Goal: Check status: Check status

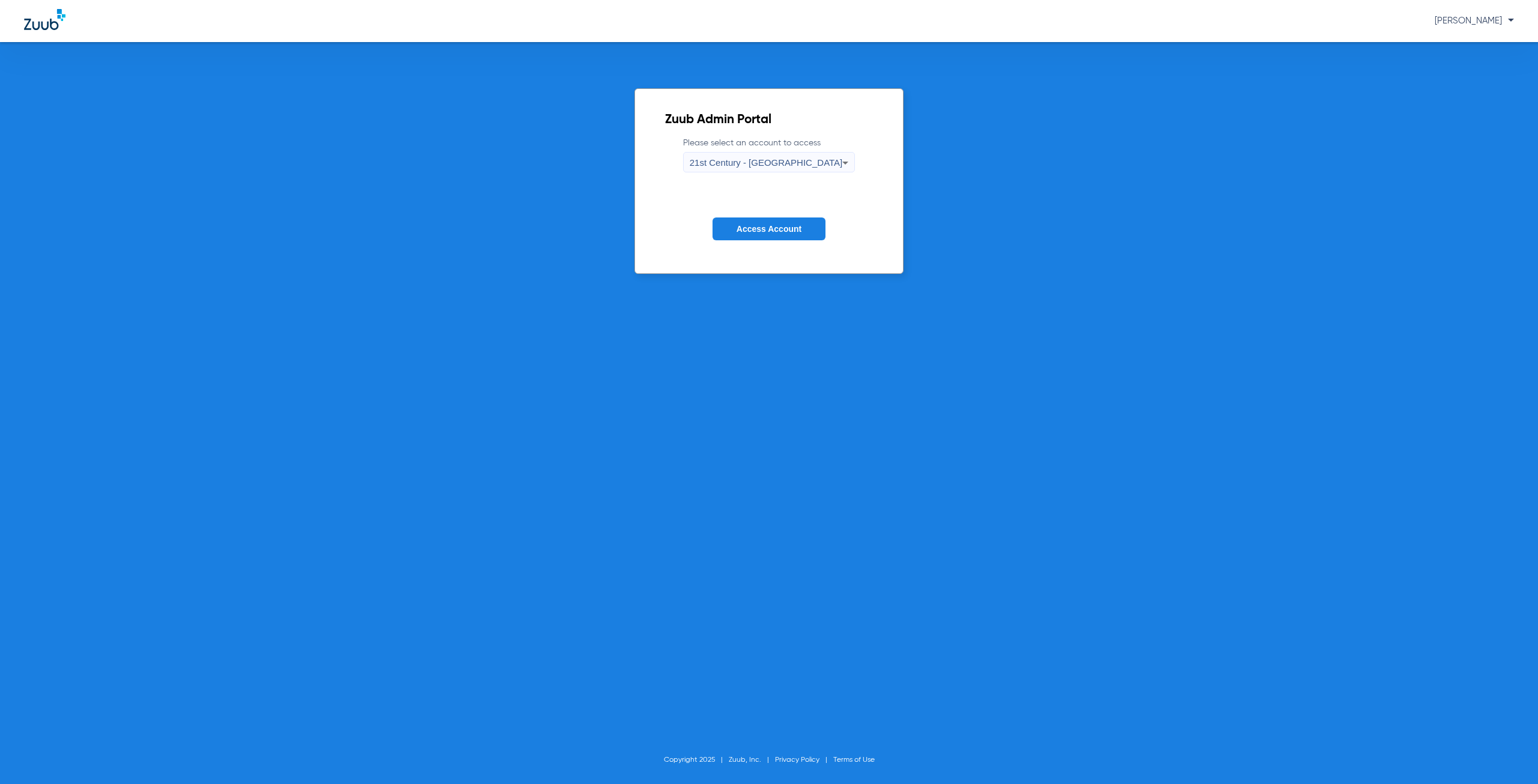
click at [745, 232] on span "Access Account" at bounding box center [769, 229] width 65 height 10
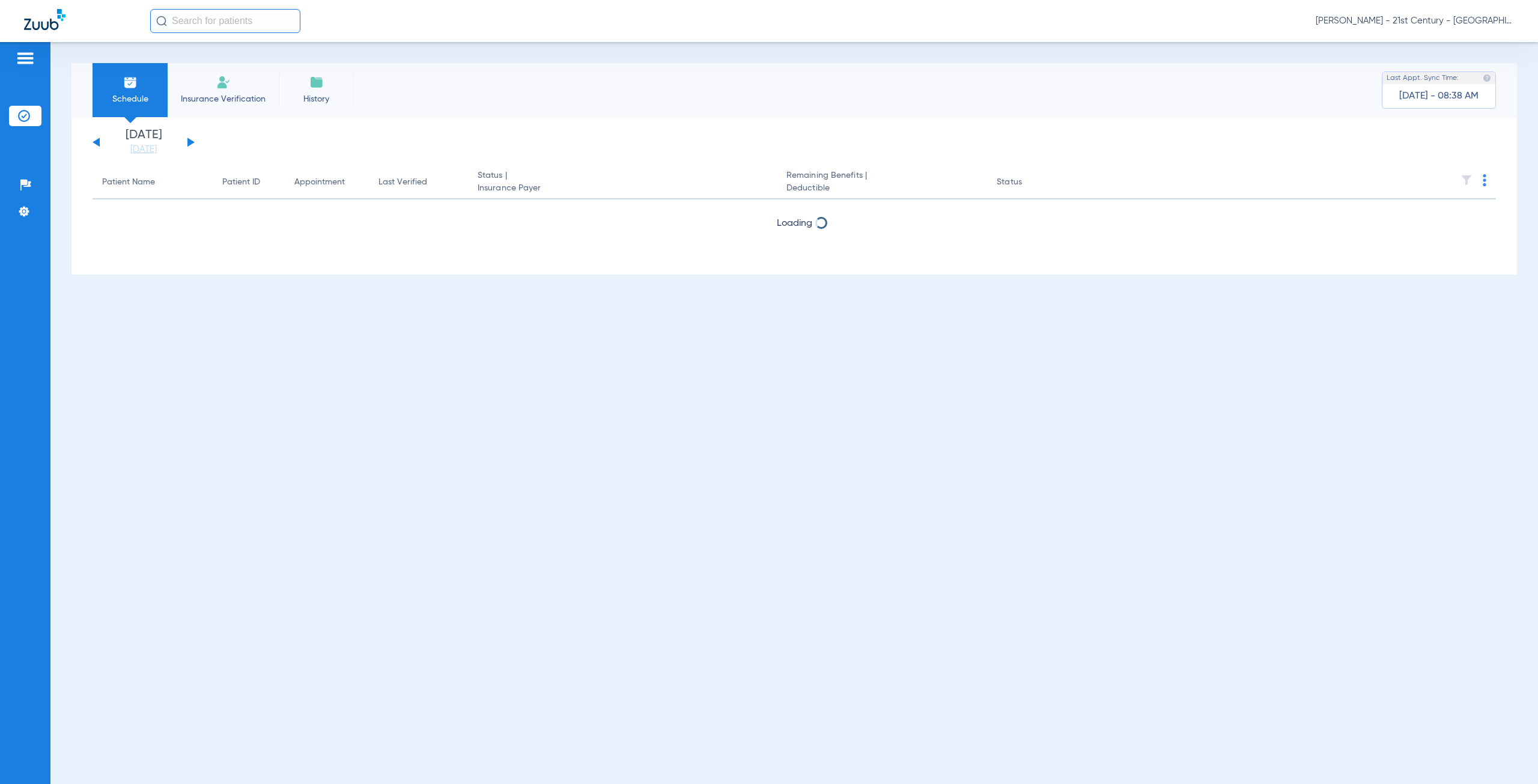
click at [211, 87] on li "Insurance Verification" at bounding box center [223, 90] width 111 height 54
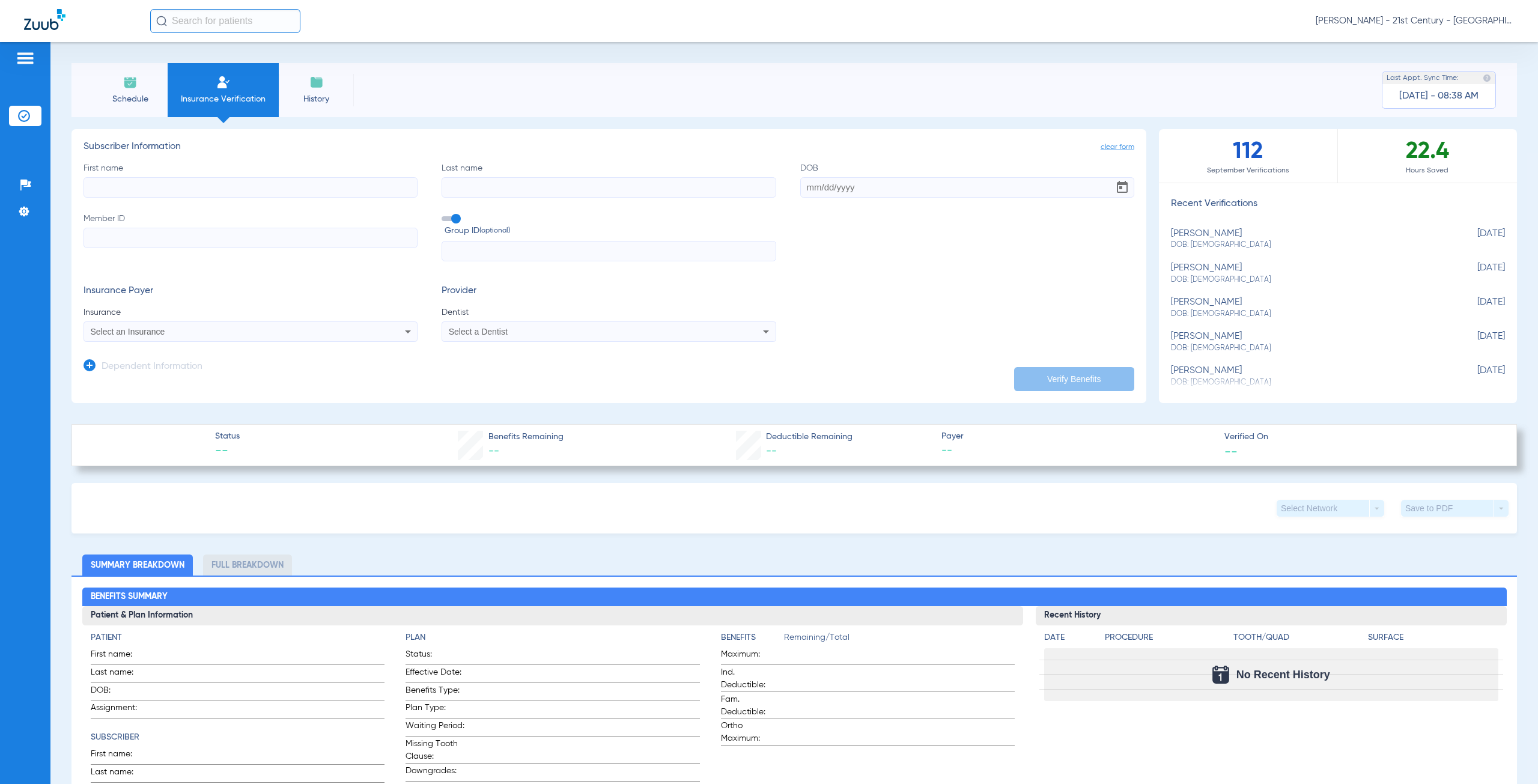
click at [159, 189] on input "First name" at bounding box center [250, 187] width 334 height 21
click at [472, 189] on input "Last name" at bounding box center [607, 187] width 334 height 21
type input "[PERSON_NAME]"
click at [346, 182] on input "First name Required" at bounding box center [250, 187] width 334 height 21
click at [818, 221] on div "First name [PERSON_NAME] Last name [PERSON_NAME] Member ID Group ID (optional)" at bounding box center [608, 211] width 1050 height 100
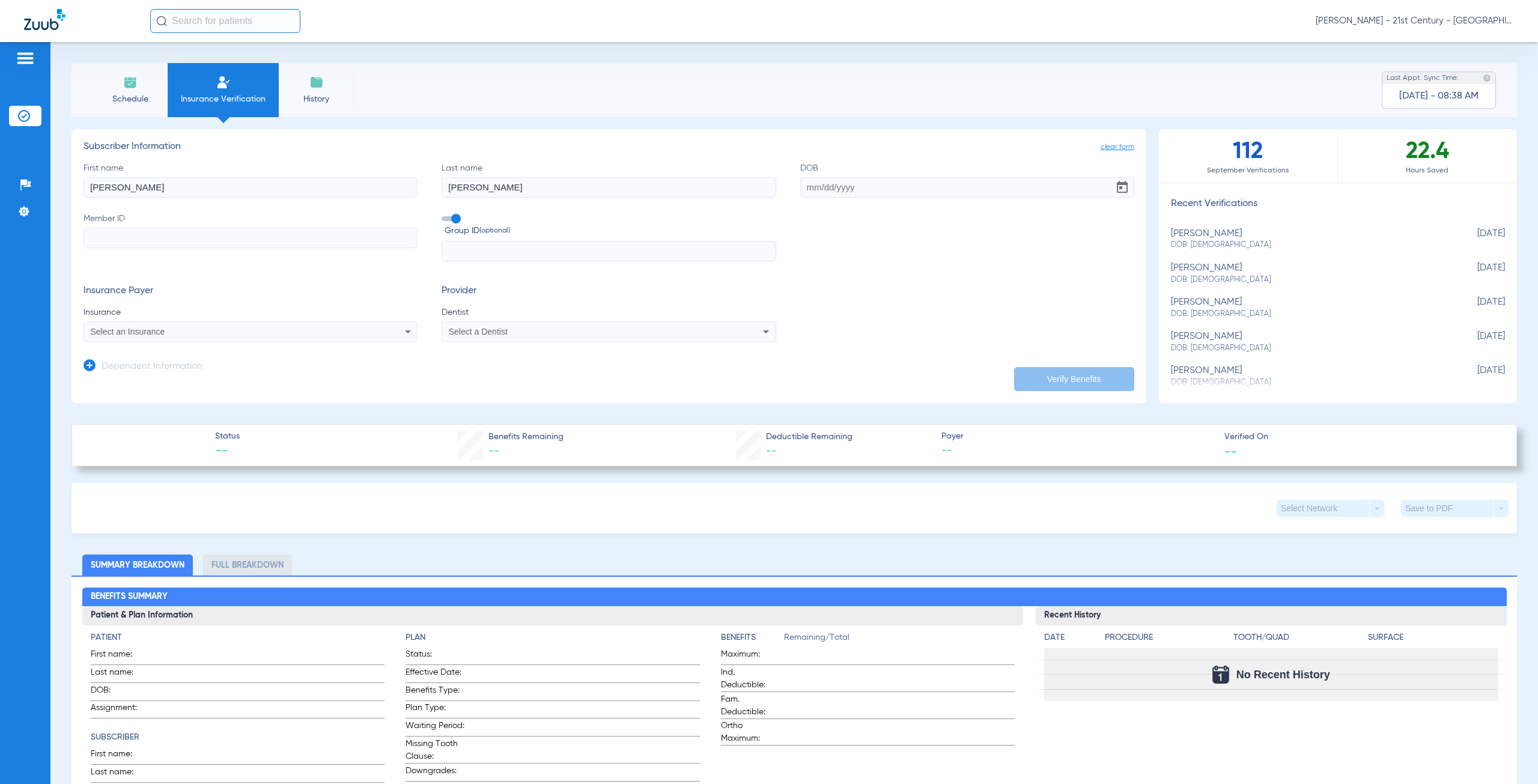
click at [537, 187] on input "[PERSON_NAME]" at bounding box center [607, 187] width 334 height 21
click at [279, 185] on input "[PERSON_NAME]" at bounding box center [250, 187] width 334 height 21
type input "[PERSON_NAME]"
click at [877, 249] on div "First name [PERSON_NAME] name [PERSON_NAME] Member ID Group ID (optional)" at bounding box center [608, 211] width 1050 height 100
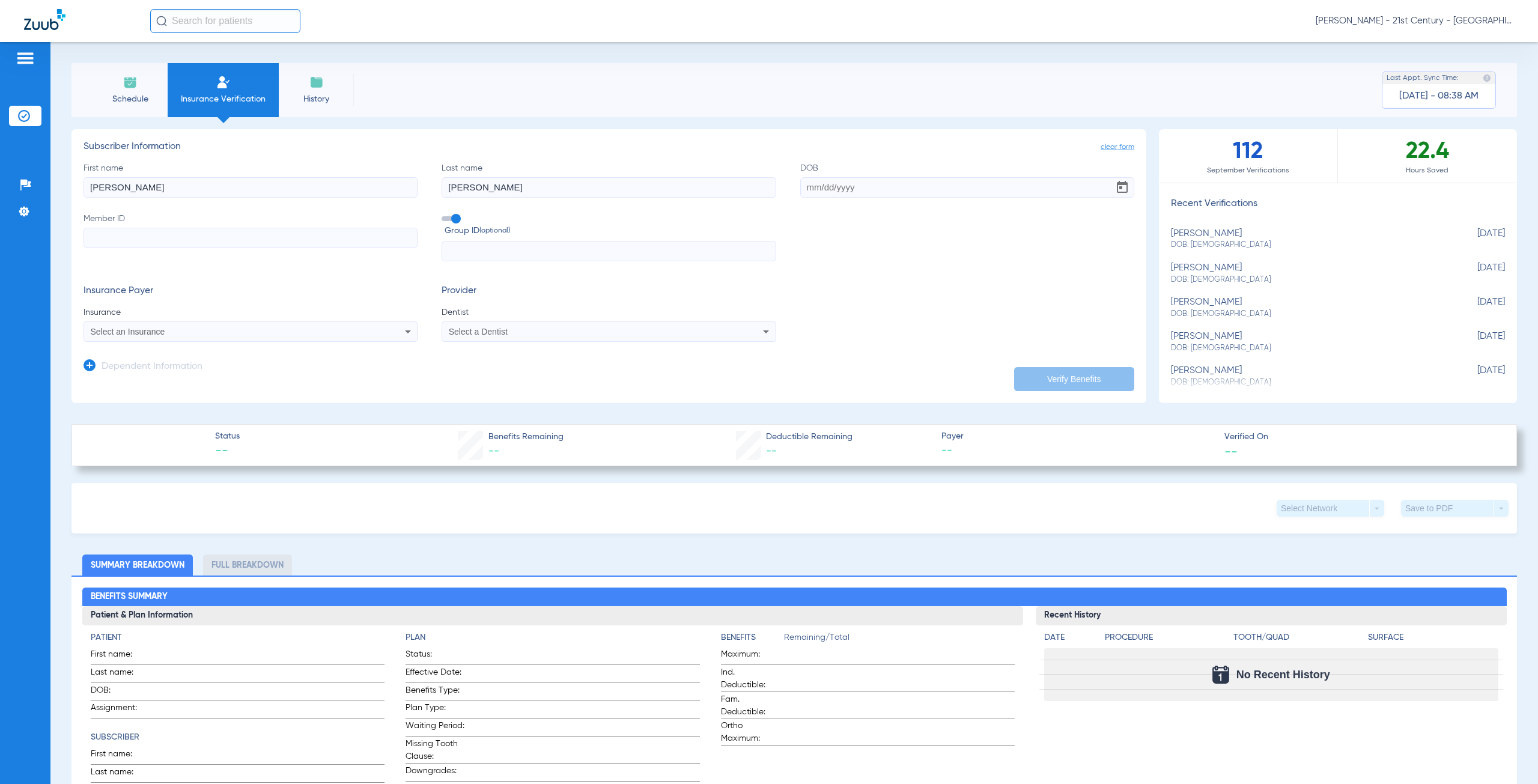
click at [115, 77] on li "Schedule" at bounding box center [130, 90] width 75 height 54
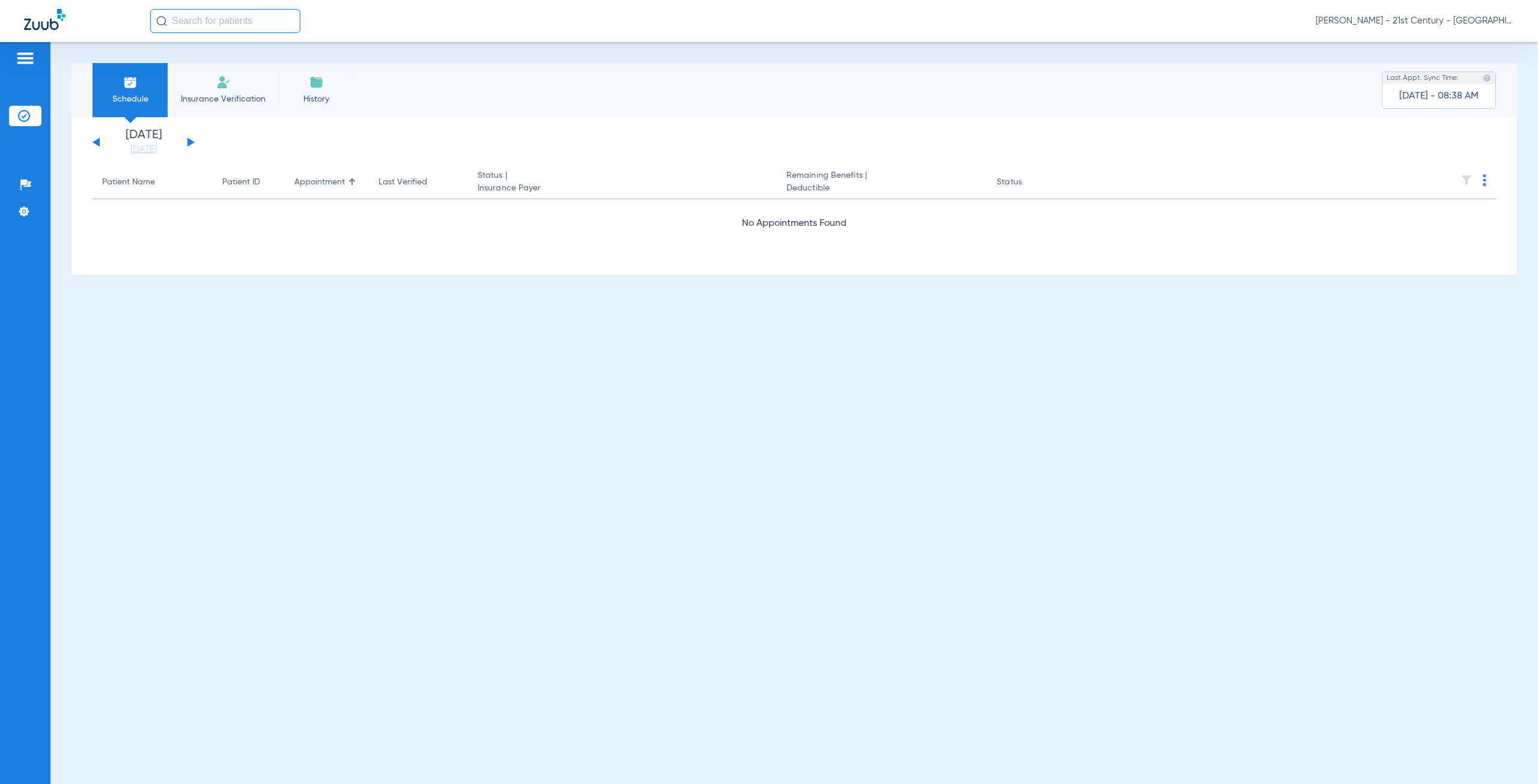
click at [300, 90] on li "History" at bounding box center [316, 90] width 75 height 54
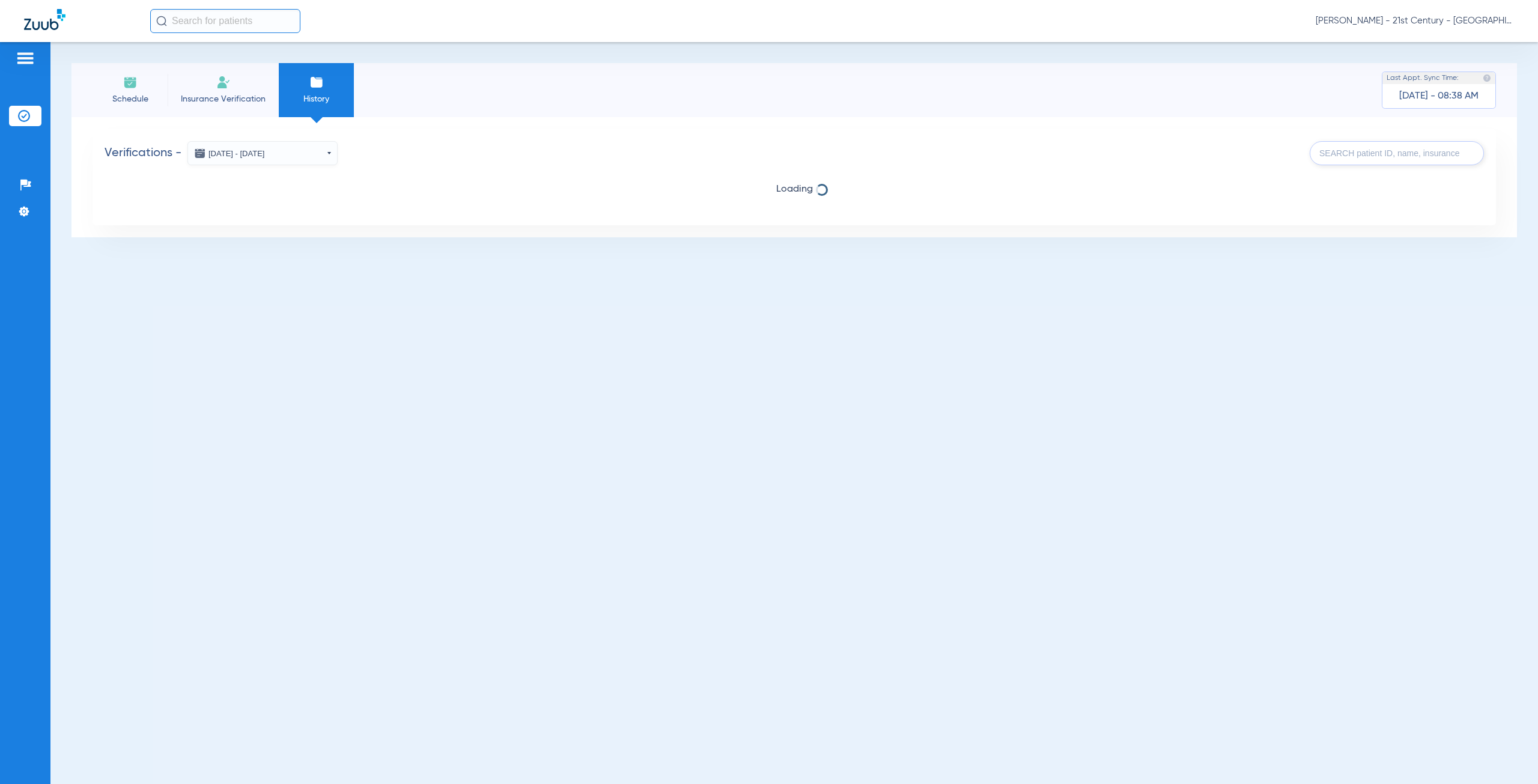
click at [1418, 157] on input "text" at bounding box center [1396, 153] width 174 height 24
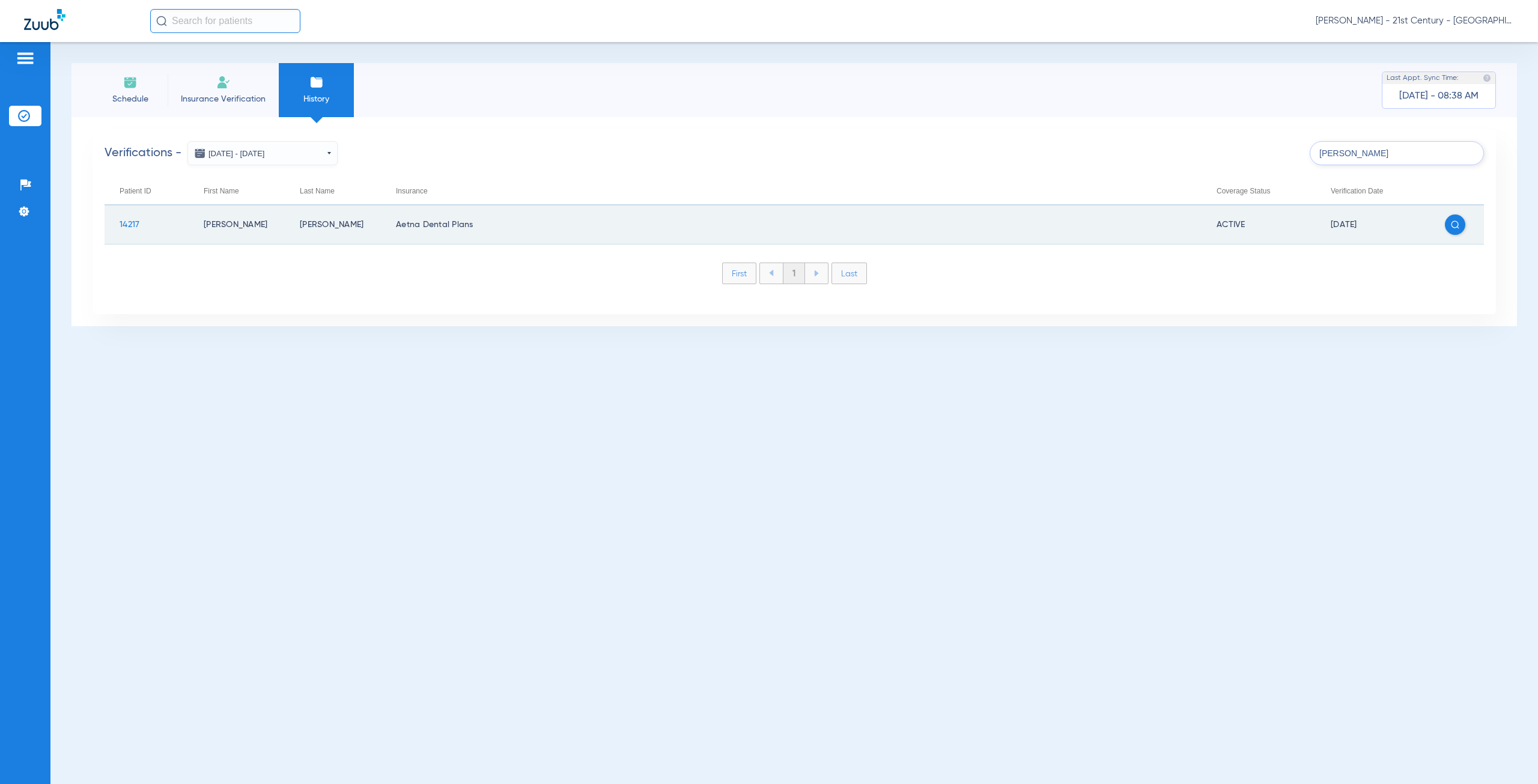
type input "[PERSON_NAME]"
click at [1454, 224] on img at bounding box center [1455, 224] width 9 height 9
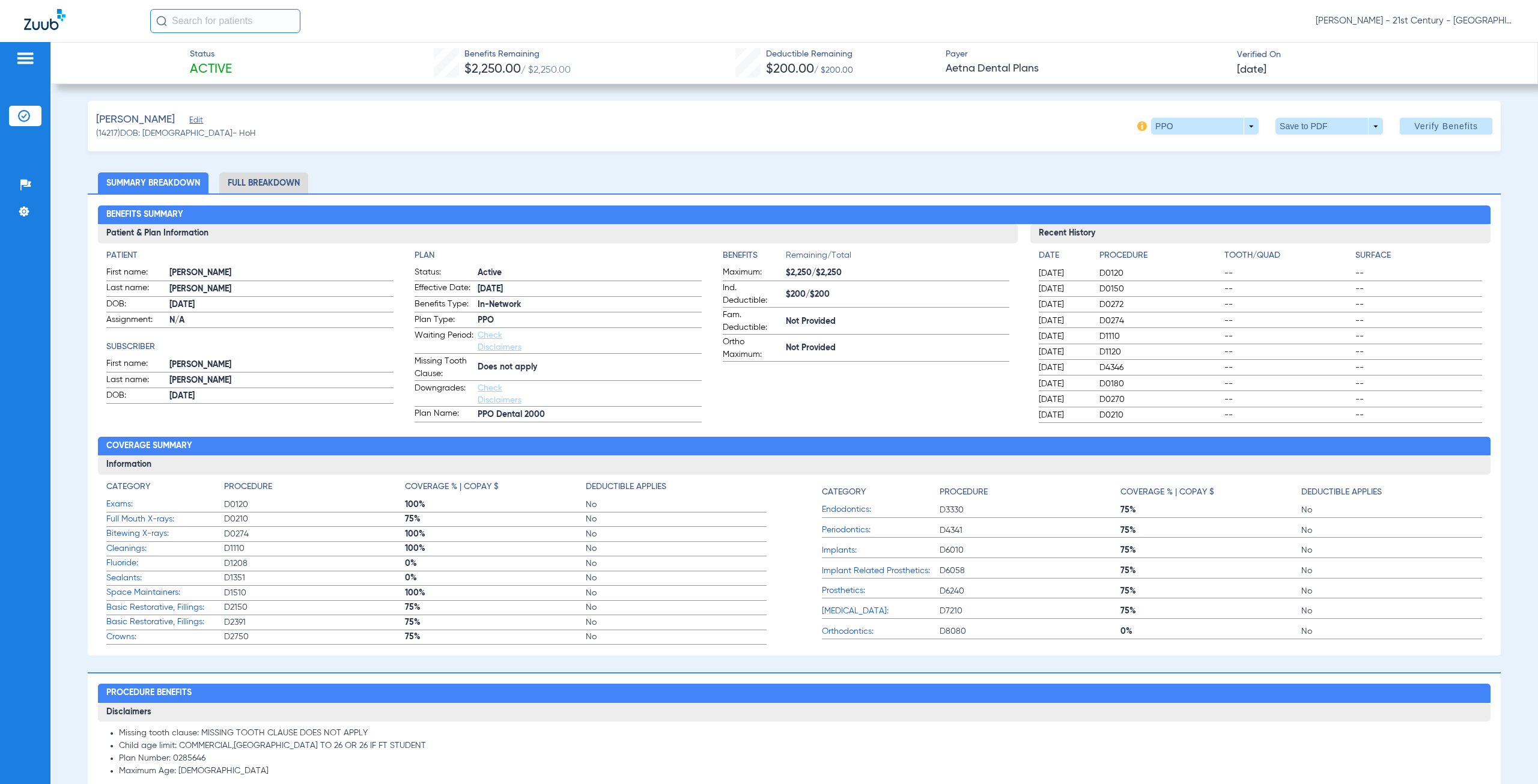
click at [285, 183] on li "Full Breakdown" at bounding box center [263, 183] width 89 height 21
